Goal: Transaction & Acquisition: Purchase product/service

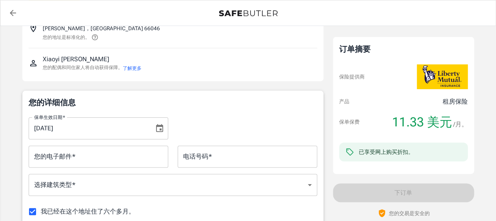
scroll to position [78, 0]
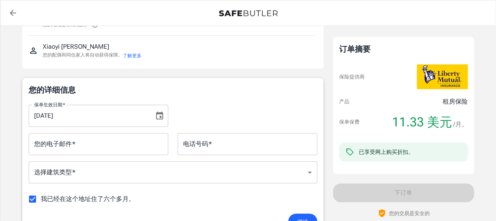
click at [162, 116] on icon "选择日期，所选日期为 2025 年 9 月 9 日" at bounding box center [159, 115] width 9 height 9
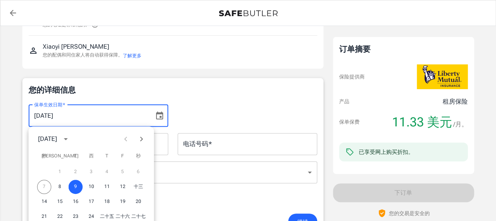
scroll to position [118, 0]
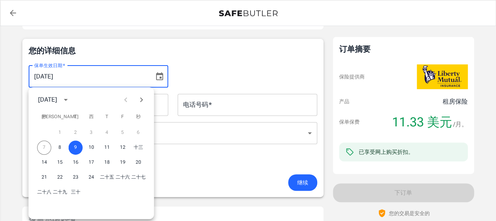
click at [147, 101] on button "下个月" at bounding box center [142, 100] width 16 height 16
click at [88, 129] on button "1" at bounding box center [91, 132] width 14 height 14
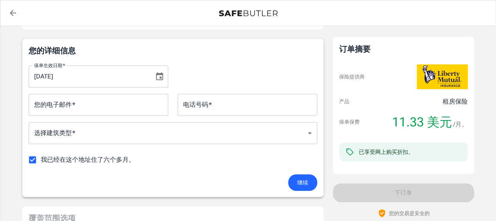
type input "[DATE]"
click at [221, 80] on div "保单生效日期   * [DATE] 保单生效日期   *" at bounding box center [173, 73] width 298 height 28
click at [31, 157] on input "我已经在这个地址住了六个多月。" at bounding box center [32, 159] width 16 height 16
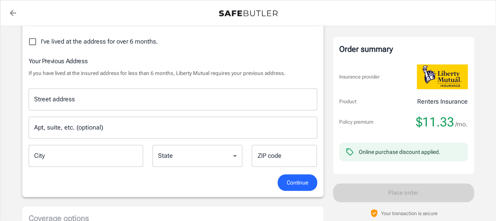
scroll to position [235, 0]
click at [35, 43] on input "I've lived at the address for over 6 months." at bounding box center [32, 42] width 16 height 16
checkbox input "true"
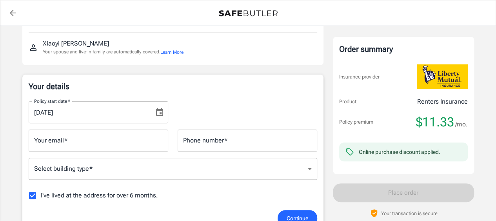
scroll to position [78, 0]
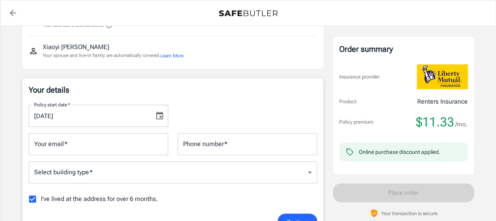
click at [106, 147] on input "Your email   *" at bounding box center [99, 144] width 140 height 22
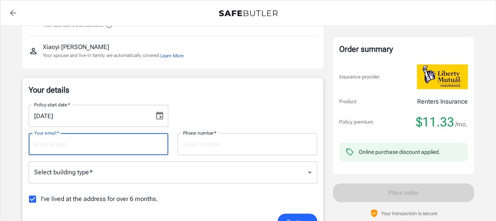
type input "[EMAIL_ADDRESS][DOMAIN_NAME]"
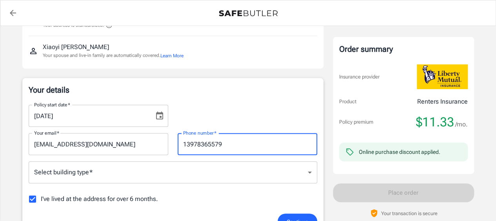
drag, startPoint x: 231, startPoint y: 142, endPoint x: 166, endPoint y: 140, distance: 65.1
click at [166, 140] on div "Your email   * [EMAIL_ADDRESS][DOMAIN_NAME] Your email   * Phone number   * 139…" at bounding box center [173, 141] width 298 height 28
click at [230, 142] on input "13978365579" at bounding box center [248, 144] width 140 height 22
type input "7855501518"
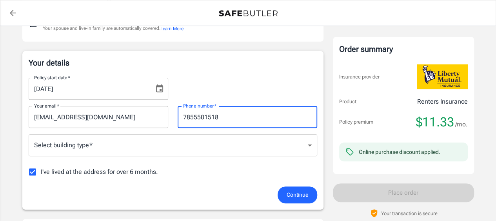
scroll to position [117, 0]
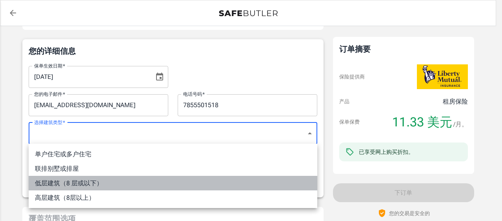
click at [129, 178] on li "低层建筑（8 层或以下）" at bounding box center [173, 183] width 289 height 15
type input "lowrise"
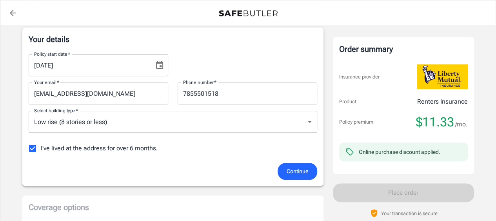
scroll to position [127, 0]
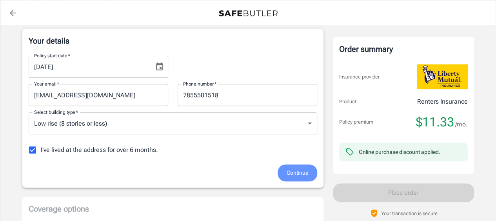
click at [303, 169] on span "Continue" at bounding box center [298, 173] width 22 height 10
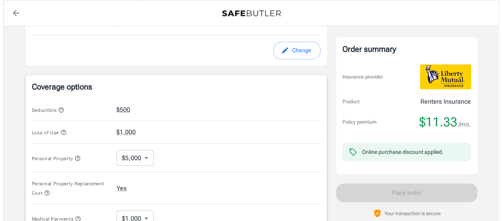
scroll to position [248, 0]
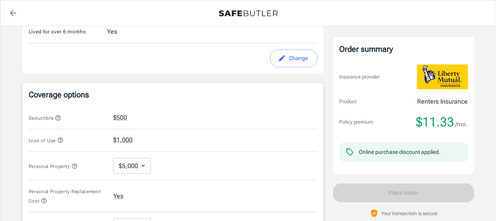
click at [57, 117] on icon "button" at bounding box center [58, 117] width 6 height 6
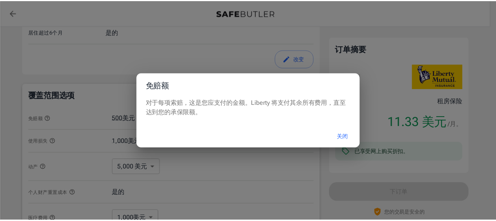
scroll to position [249, 0]
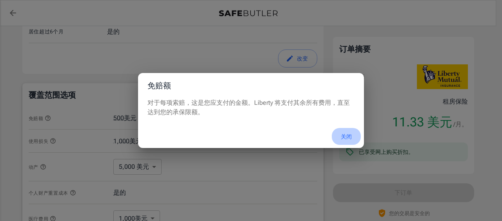
click at [353, 138] on button "关闭" at bounding box center [346, 136] width 29 height 17
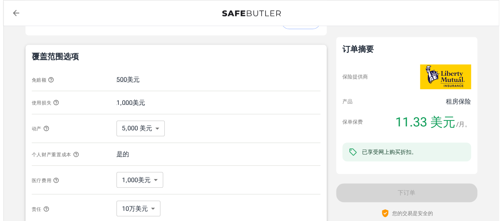
scroll to position [288, 0]
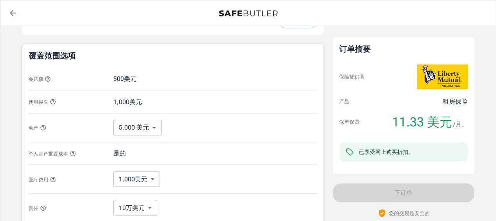
click at [53, 103] on icon "button" at bounding box center [52, 101] width 5 height 5
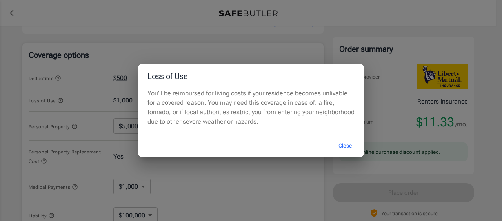
click at [204, 36] on div "Loss of Use You’ll be reimbursed for living costs if your residence becomes unl…" at bounding box center [251, 110] width 502 height 221
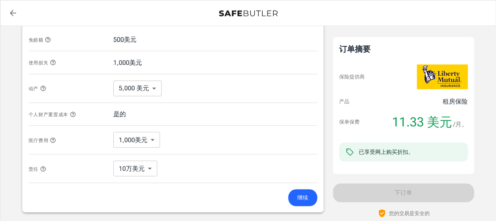
scroll to position [327, 0]
click at [43, 85] on icon "button" at bounding box center [42, 87] width 5 height 5
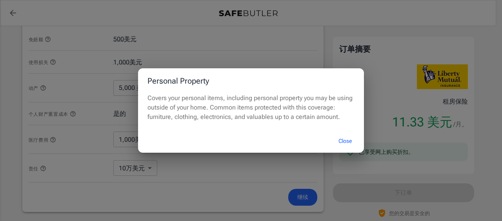
click at [339, 141] on button "Close" at bounding box center [344, 141] width 31 height 17
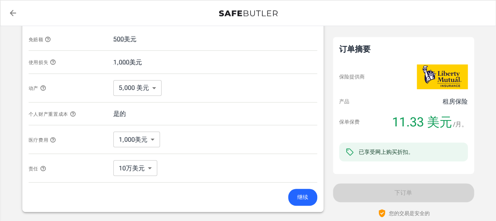
click at [42, 89] on icon "button" at bounding box center [43, 88] width 6 height 6
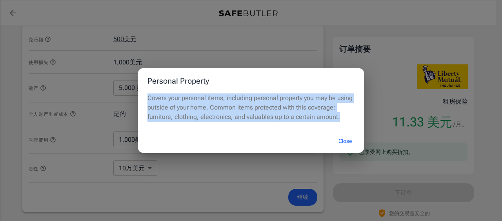
drag, startPoint x: 145, startPoint y: 96, endPoint x: 352, endPoint y: 124, distance: 208.4
click at [352, 124] on div "Covers your personal items, including personal property you may be using outsid…" at bounding box center [251, 111] width 226 height 36
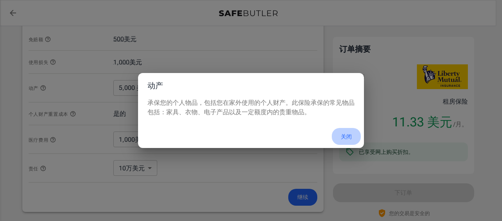
click at [350, 135] on font "关闭" at bounding box center [346, 136] width 11 height 6
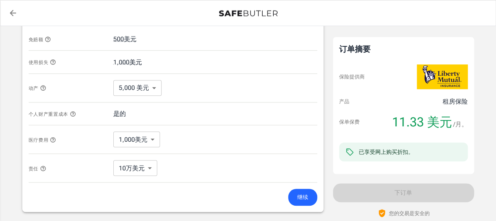
click at [152, 87] on body "保单保费 11.33 美元 /月 Liberty Mutual 租房保险 [STREET_ADDRESS]公寓 [PERSON_NAME] ， [GEOGRA…" at bounding box center [248, 43] width 496 height 741
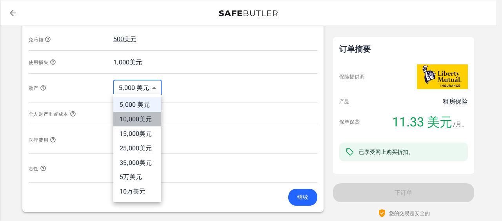
click at [149, 122] on font "10,000美元" at bounding box center [136, 118] width 32 height 7
type input "10000"
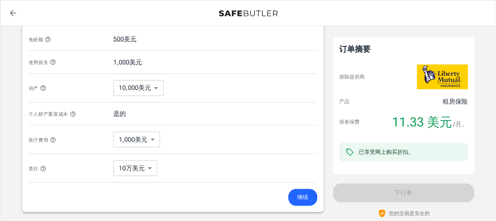
click at [211, 98] on div "动产 10,000美元 10000 ​" at bounding box center [173, 88] width 289 height 29
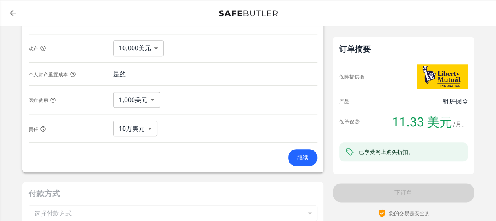
scroll to position [367, 0]
click at [313, 151] on button "继续" at bounding box center [302, 157] width 29 height 17
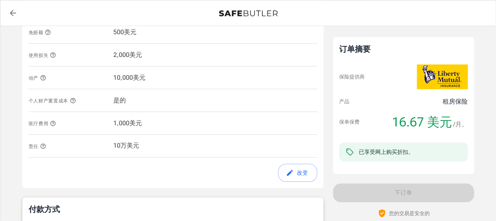
scroll to position [296, 0]
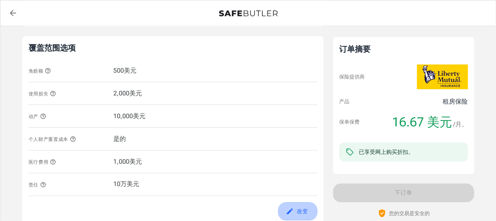
click at [294, 204] on button "改变" at bounding box center [297, 211] width 39 height 18
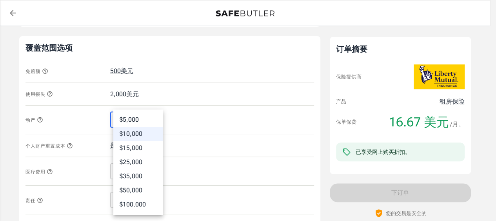
click at [150, 119] on body "保单保费 16.67 美元 /月 Liberty Mutual 租房保险 [STREET_ADDRESS]公寓 [PERSON_NAME] ， [GEOGRA…" at bounding box center [248, 75] width 496 height 742
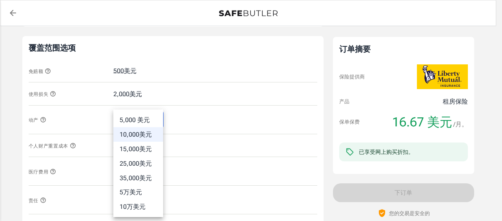
click at [149, 123] on font "5,000 美元" at bounding box center [135, 119] width 30 height 7
type input "5000"
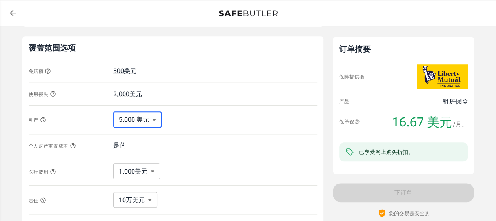
scroll to position [335, 0]
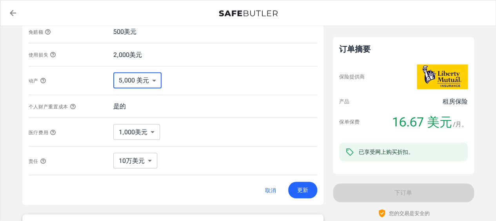
click at [153, 127] on body "保单保费 16.67 美元 /月 Liberty Mutual 租房保险 [STREET_ADDRESS]公寓 [PERSON_NAME] ， [GEOGRA…" at bounding box center [248, 36] width 496 height 742
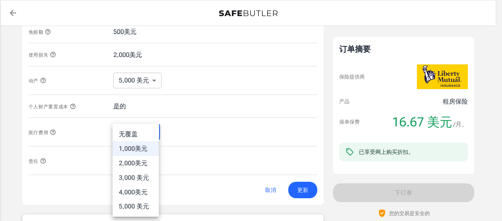
click at [198, 131] on div at bounding box center [251, 110] width 502 height 221
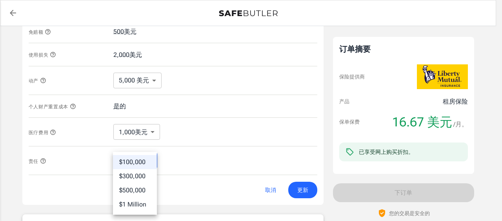
click at [150, 163] on body "保单保费 16.67 美元 /月 Liberty Mutual 租房保险 [STREET_ADDRESS]公寓 [PERSON_NAME] ， [GEOGRA…" at bounding box center [251, 36] width 502 height 742
click at [229, 149] on div at bounding box center [251, 110] width 502 height 221
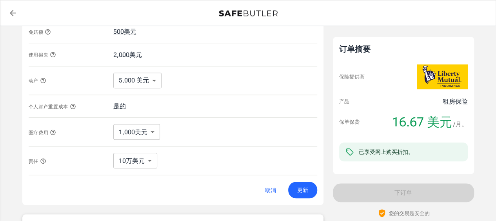
scroll to position [334, 0]
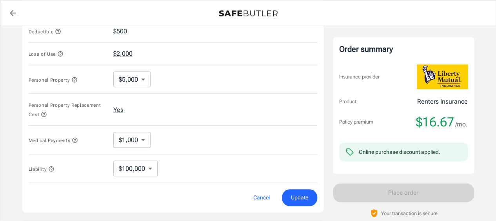
click at [303, 198] on span "Update" at bounding box center [299, 198] width 17 height 10
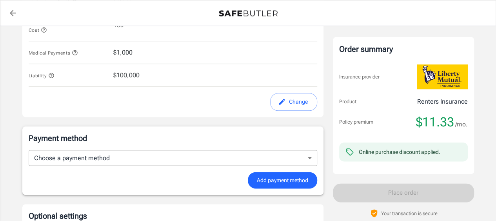
scroll to position [452, 0]
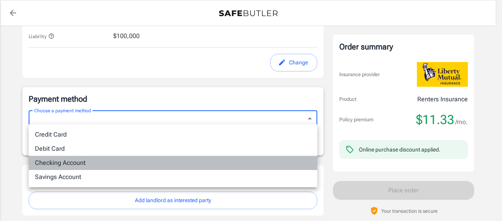
click at [152, 160] on li "Checking Account" at bounding box center [173, 163] width 289 height 14
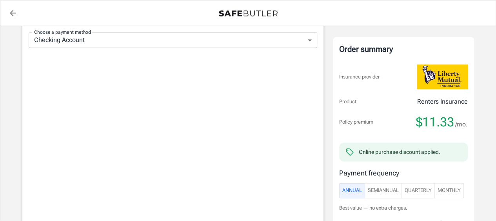
scroll to position [491, 0]
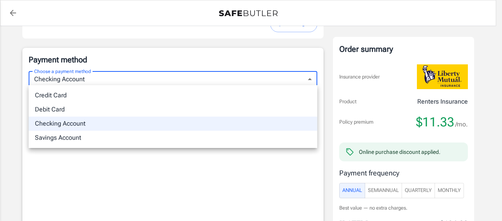
click at [86, 97] on li "Credit Card" at bounding box center [173, 95] width 289 height 14
type input "credit"
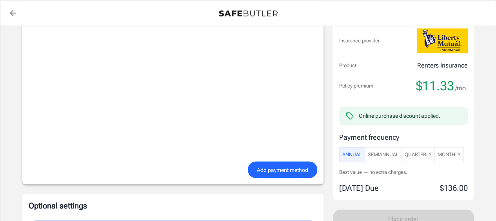
scroll to position [629, 0]
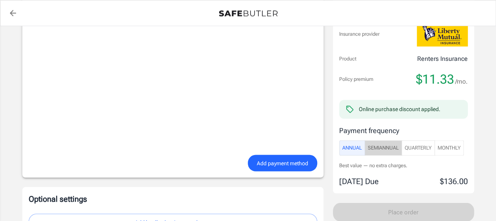
click at [387, 143] on span "SemiAnnual" at bounding box center [383, 147] width 31 height 9
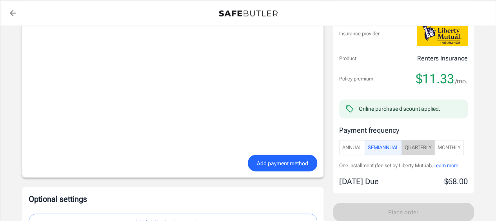
click at [434, 144] on button "Quarterly" at bounding box center [418, 147] width 33 height 15
click at [448, 145] on span "Monthly" at bounding box center [449, 147] width 23 height 9
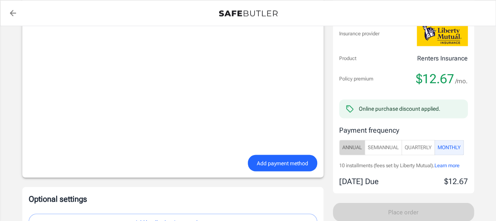
click at [349, 147] on span "Annual" at bounding box center [352, 147] width 20 height 9
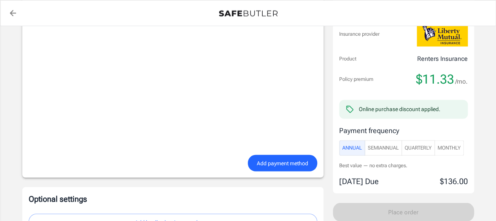
click at [283, 165] on span "Add payment method" at bounding box center [282, 163] width 51 height 10
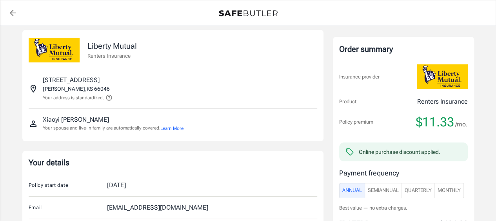
scroll to position [0, 0]
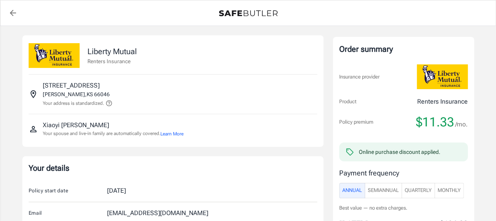
click at [111, 104] on icon at bounding box center [108, 103] width 7 height 7
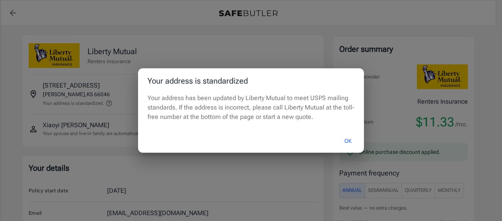
click at [246, 57] on div "Your address is standardized Your address has been updated by Liberty Mutual to…" at bounding box center [251, 110] width 502 height 221
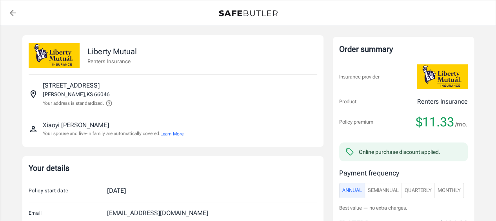
click at [471, 111] on div "Order summary Insurance provider Product Renters Insurance Policy premium $11.3…" at bounding box center [403, 136] width 141 height 199
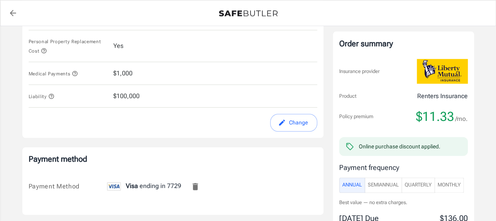
scroll to position [507, 0]
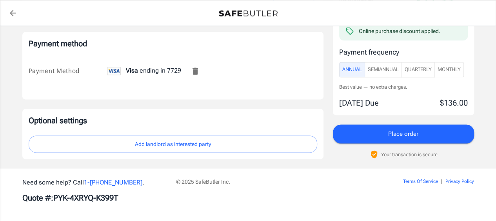
click at [449, 128] on button "Place order" at bounding box center [403, 133] width 141 height 19
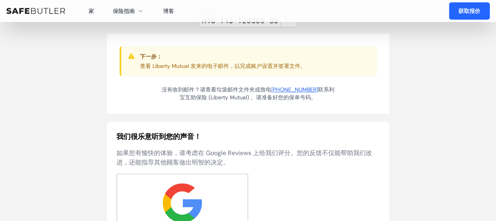
scroll to position [66, 0]
